Goal: Information Seeking & Learning: Learn about a topic

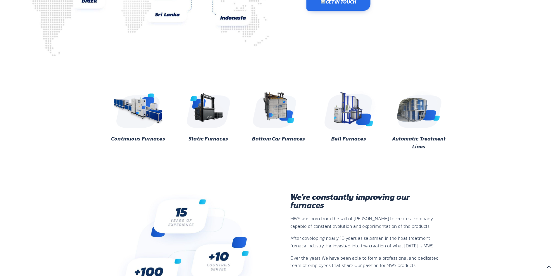
scroll to position [147, 0]
click at [128, 106] on img at bounding box center [138, 109] width 57 height 42
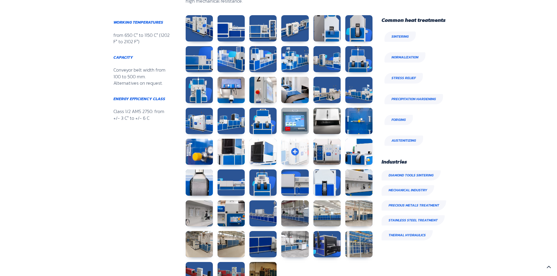
scroll to position [485, 0]
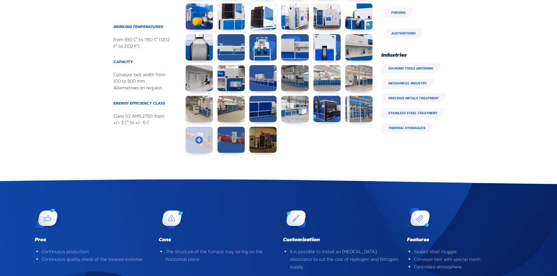
click at [202, 138] on link at bounding box center [199, 140] width 27 height 26
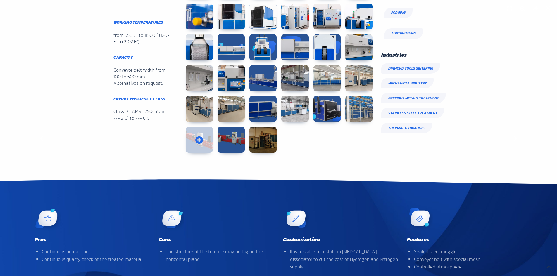
click at [84, 138] on div "Previous" at bounding box center [42, 138] width 84 height 276
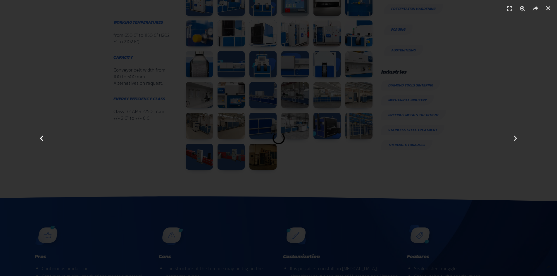
scroll to position [467, 0]
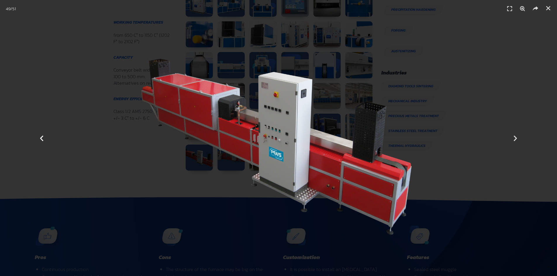
click at [45, 141] on icon "Previous slide" at bounding box center [41, 137] width 7 height 7
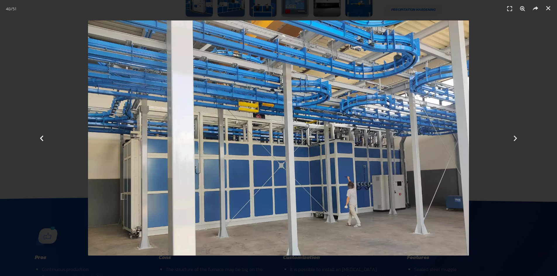
click at [45, 141] on icon "Previous slide" at bounding box center [41, 137] width 7 height 7
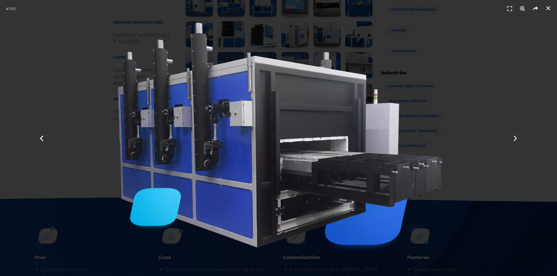
click at [45, 141] on icon "Previous slide" at bounding box center [41, 137] width 7 height 7
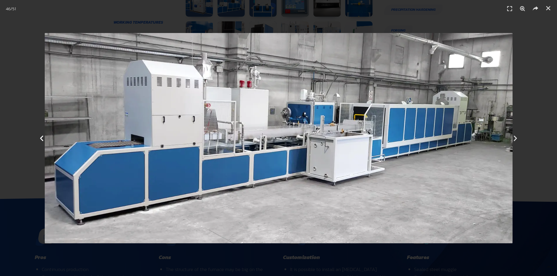
click at [45, 141] on icon "Previous slide" at bounding box center [41, 137] width 7 height 7
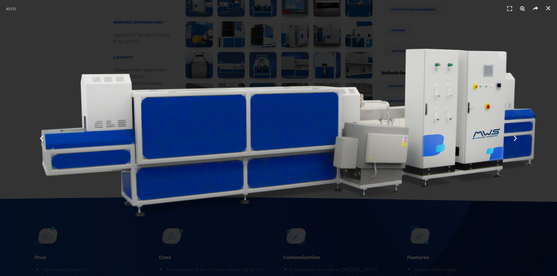
click at [45, 141] on icon "Previous slide" at bounding box center [41, 137] width 7 height 7
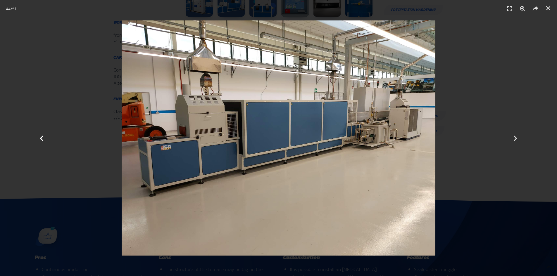
click at [63, 106] on div "Previous" at bounding box center [42, 138] width 84 height 276
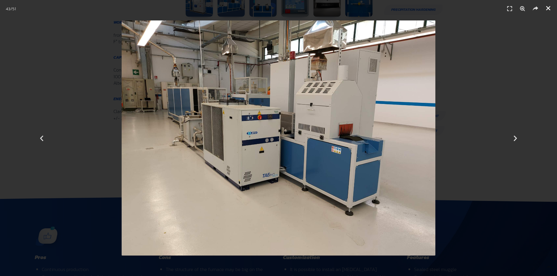
click at [547, 11] on link "Close (Esc)" at bounding box center [547, 8] width 9 height 9
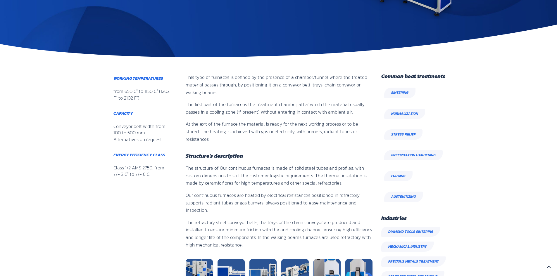
scroll to position [0, 0]
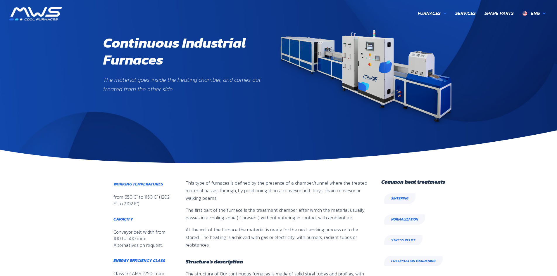
click at [34, 17] on img at bounding box center [35, 13] width 53 height 13
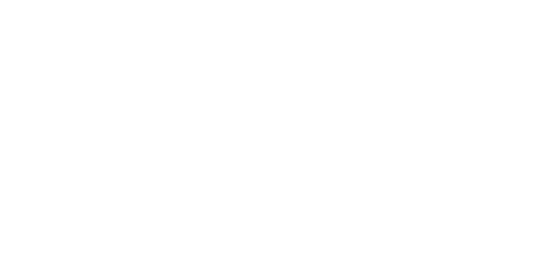
scroll to position [181, 351]
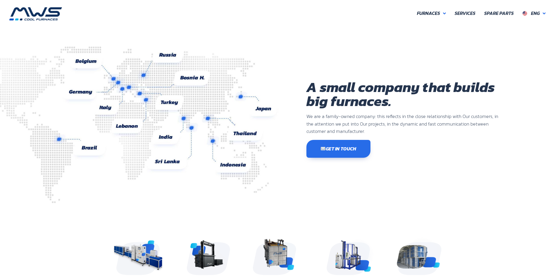
click at [162, 138] on img at bounding box center [130, 124] width 296 height 157
click at [185, 118] on img at bounding box center [130, 124] width 296 height 157
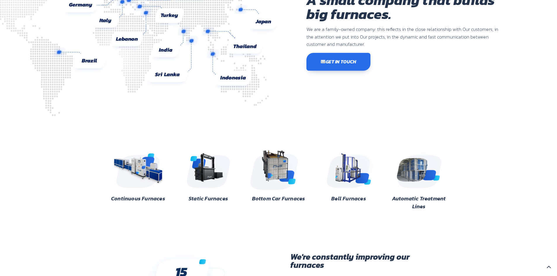
scroll to position [87, 0]
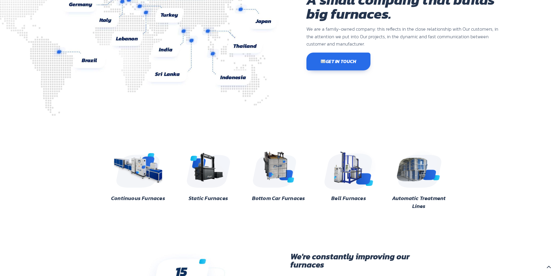
click at [360, 167] on img at bounding box center [348, 168] width 57 height 42
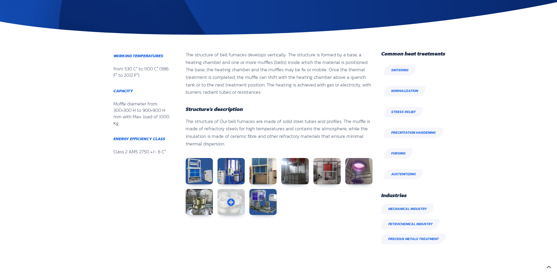
scroll to position [233, 0]
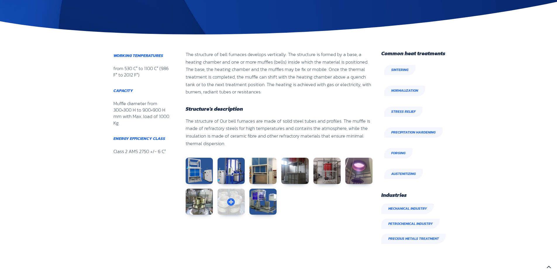
click at [229, 204] on link at bounding box center [230, 202] width 27 height 26
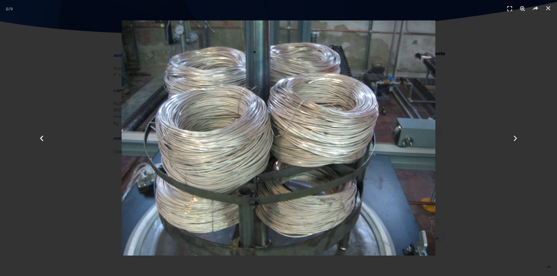
click at [46, 137] on div "Previous" at bounding box center [42, 138] width 84 height 276
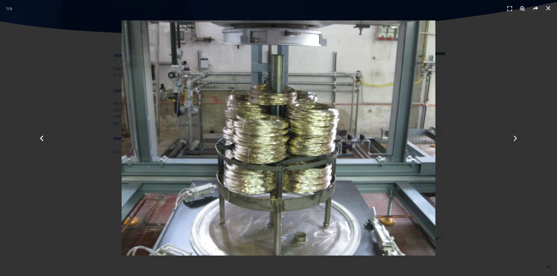
click at [46, 137] on div "Previous" at bounding box center [42, 138] width 84 height 276
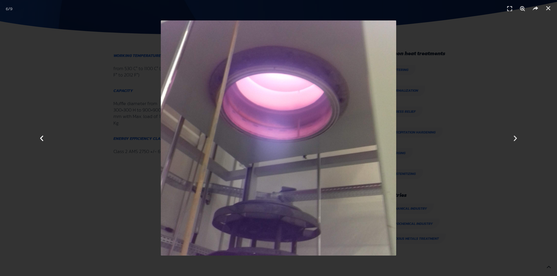
click at [46, 137] on div "Previous" at bounding box center [42, 138] width 84 height 276
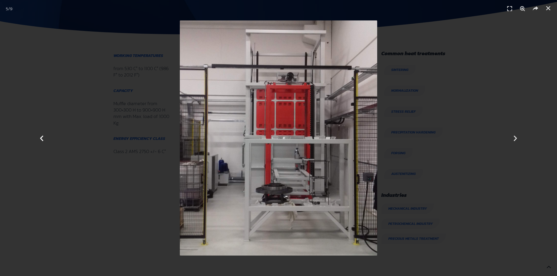
click at [46, 137] on div "Previous" at bounding box center [42, 138] width 84 height 276
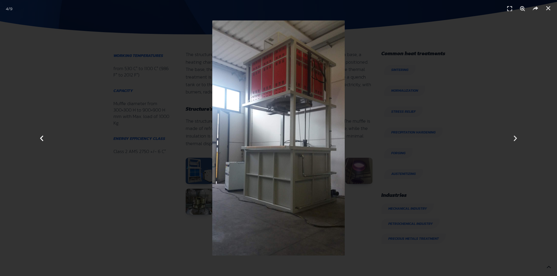
click at [46, 137] on div "Previous" at bounding box center [42, 138] width 84 height 276
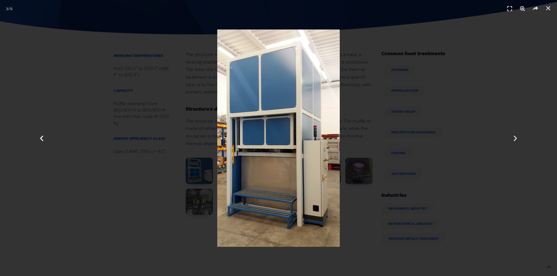
click at [46, 137] on div "Previous" at bounding box center [42, 138] width 84 height 276
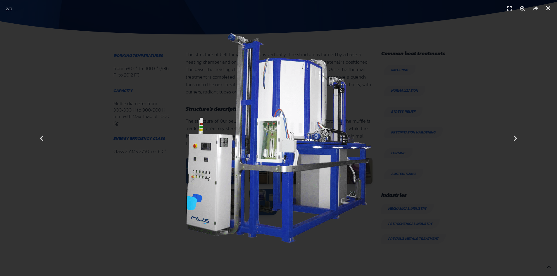
click at [549, 10] on icon "Close (Esc)" at bounding box center [548, 8] width 6 height 6
